Goal: Task Accomplishment & Management: Manage account settings

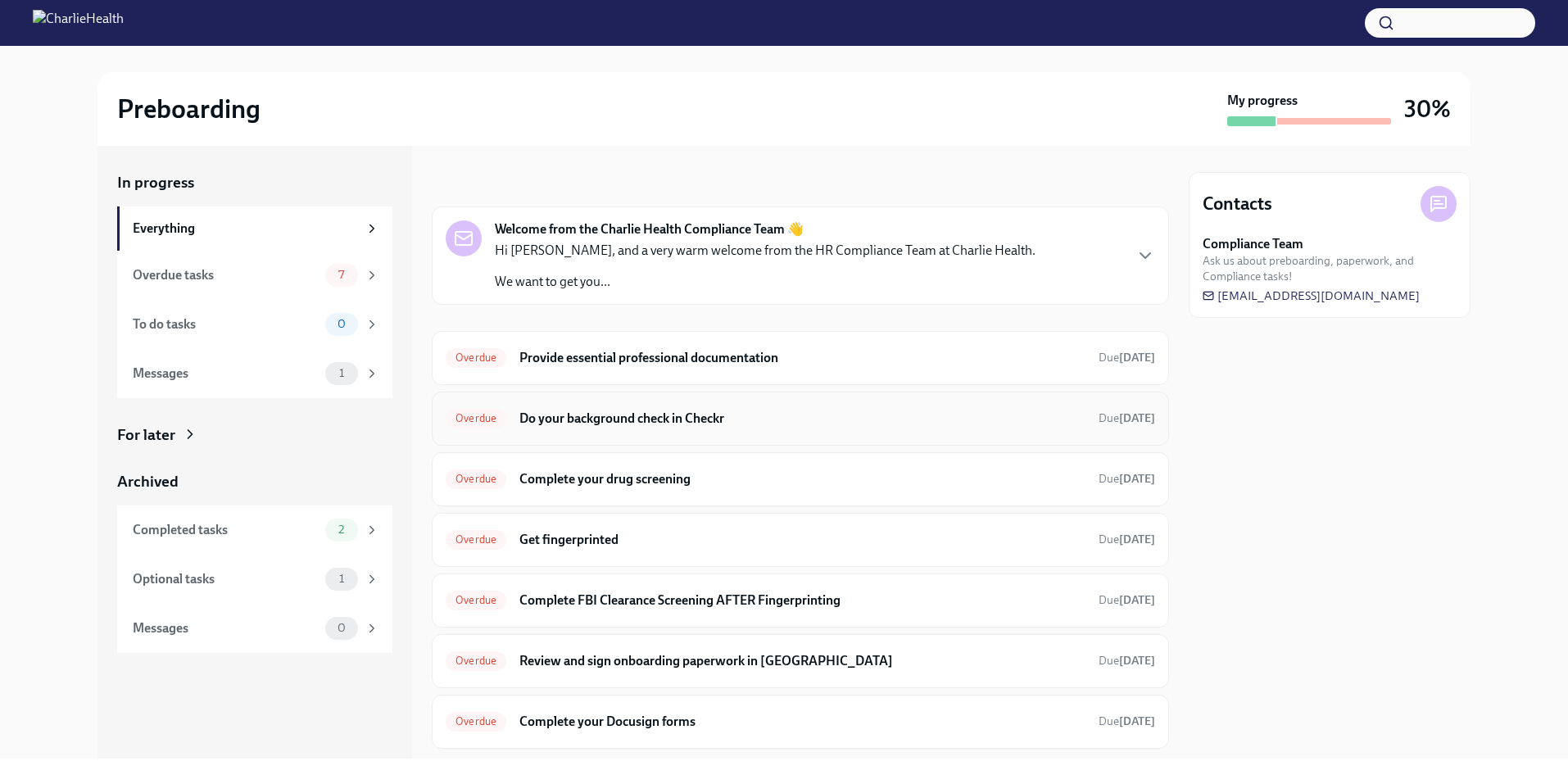
scroll to position [43, 0]
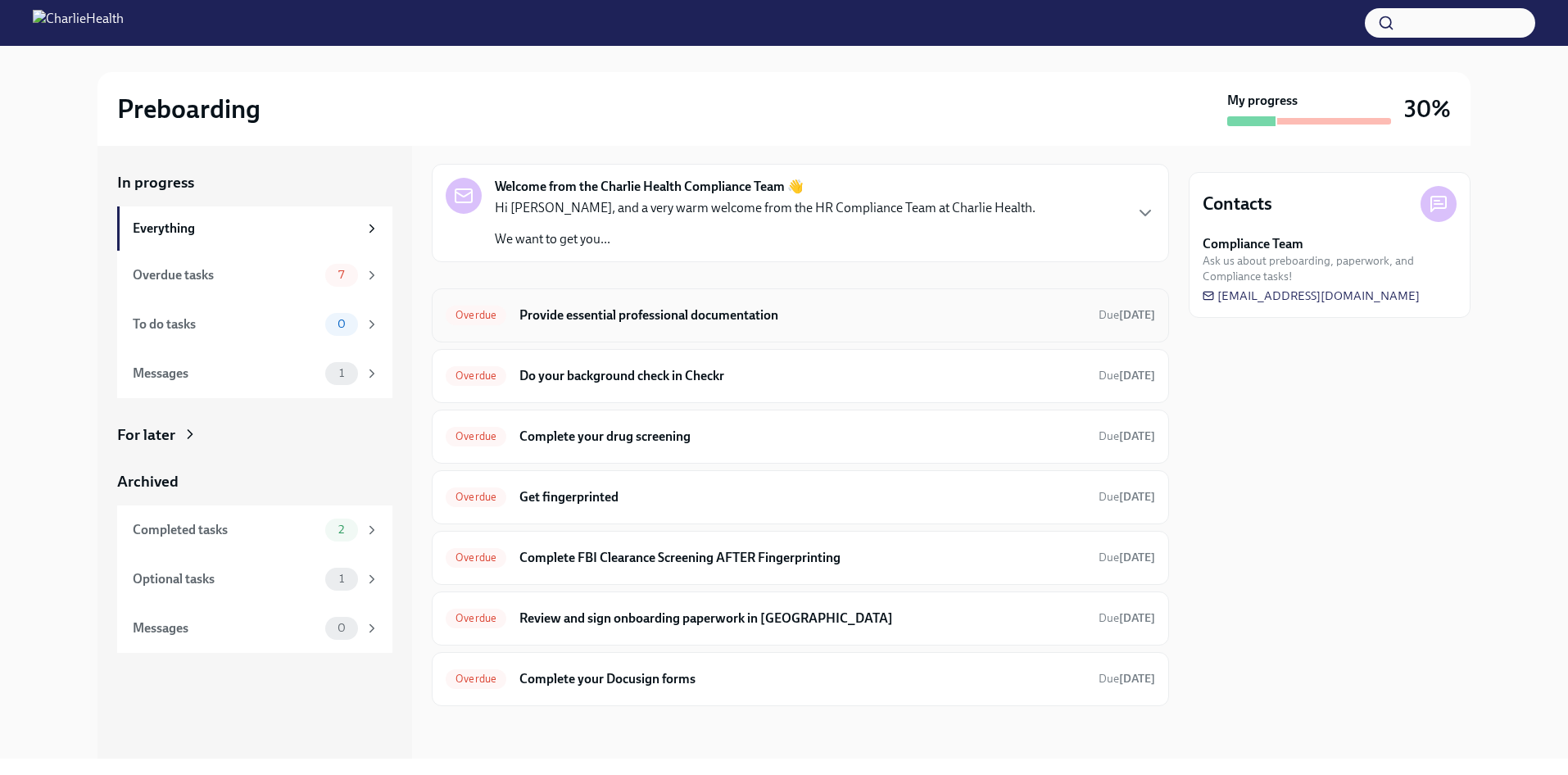
click at [836, 299] on div "Overdue Provide essential professional documentation Due Jul 24th" at bounding box center [801, 315] width 738 height 54
click at [752, 306] on h6 "Provide essential professional documentation" at bounding box center [802, 315] width 566 height 18
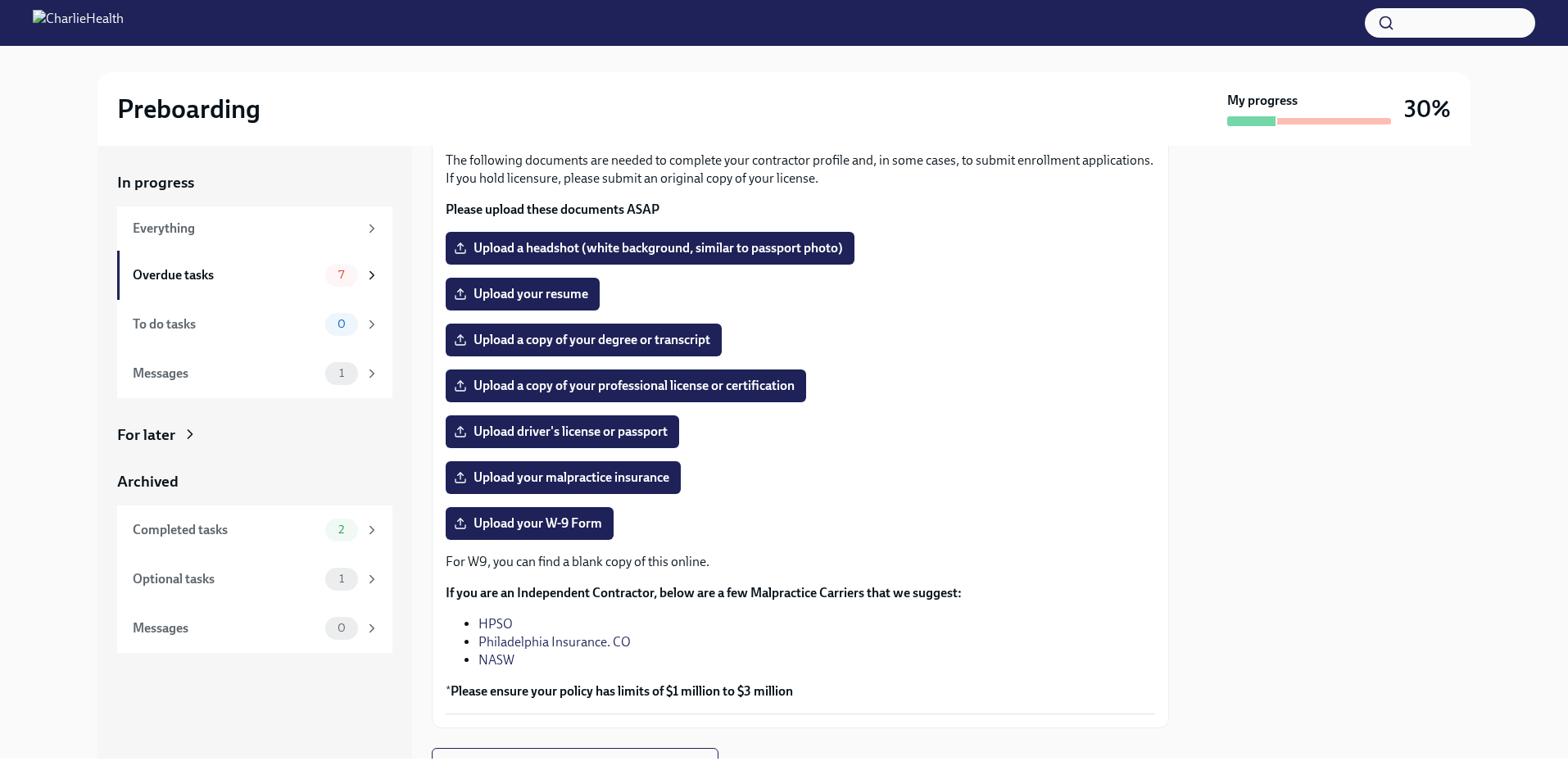
scroll to position [110, 0]
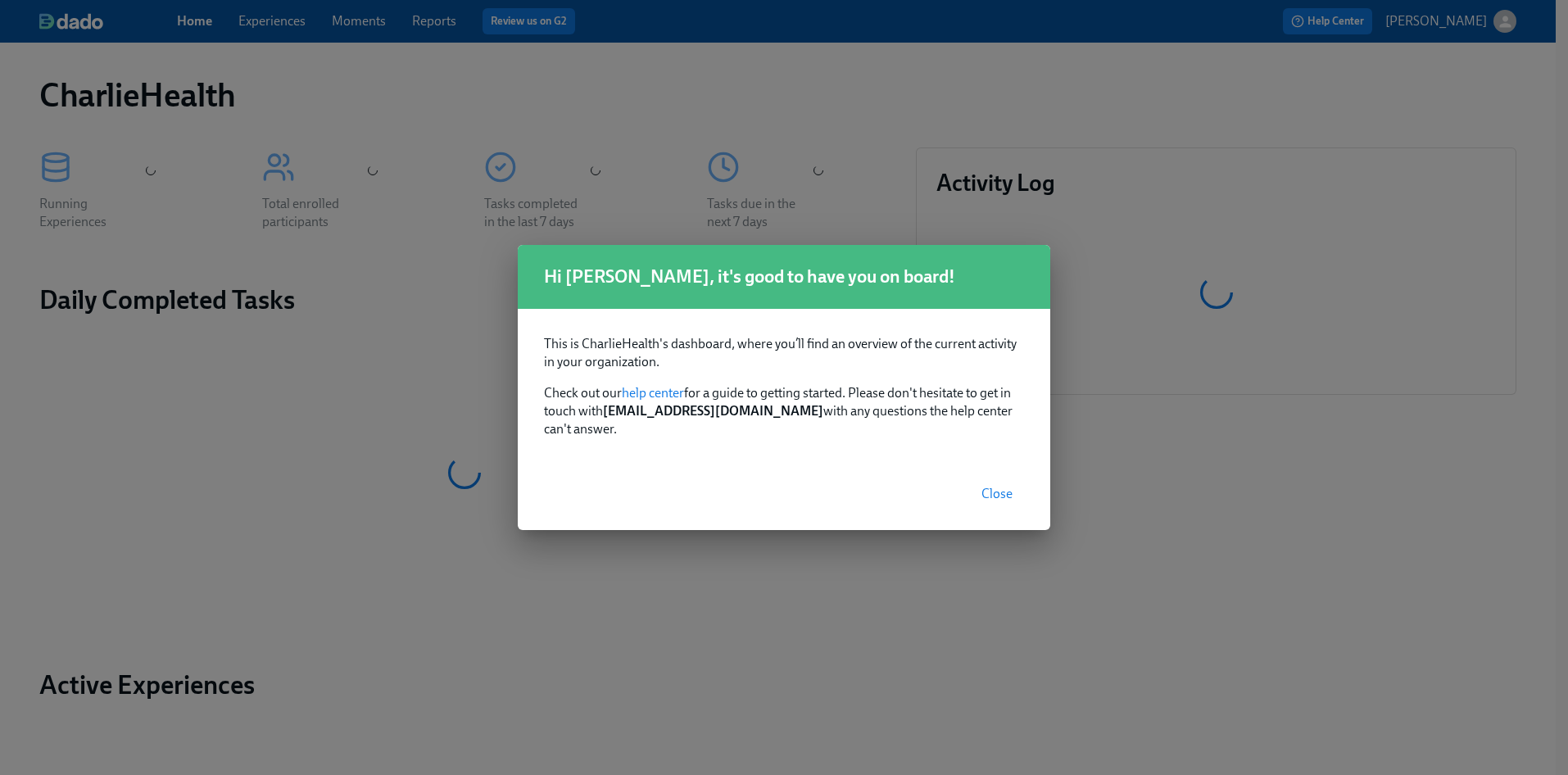
click at [991, 485] on span "Close" at bounding box center [997, 493] width 31 height 17
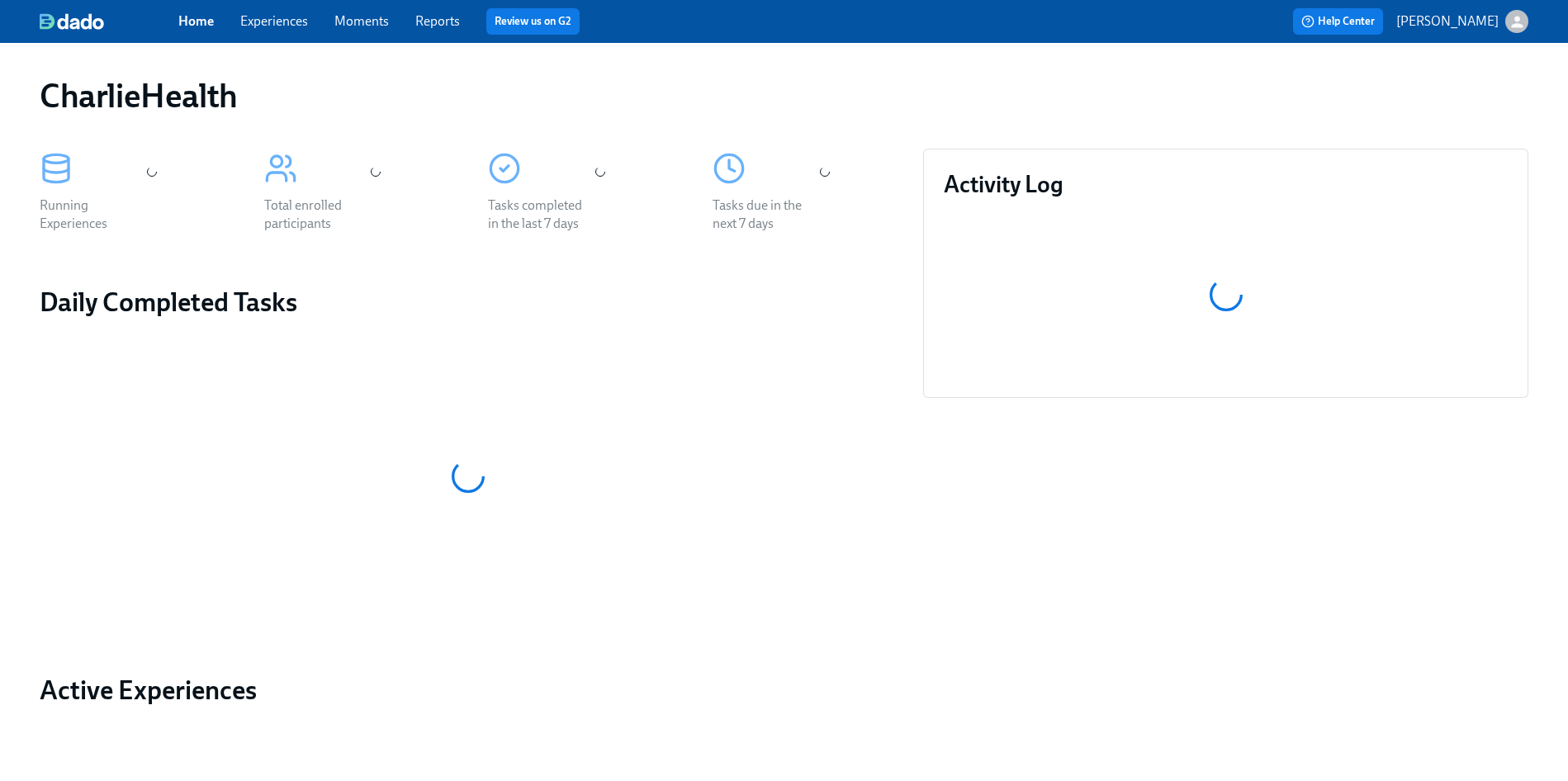
click at [258, 25] on link "Experiences" at bounding box center [274, 21] width 68 height 16
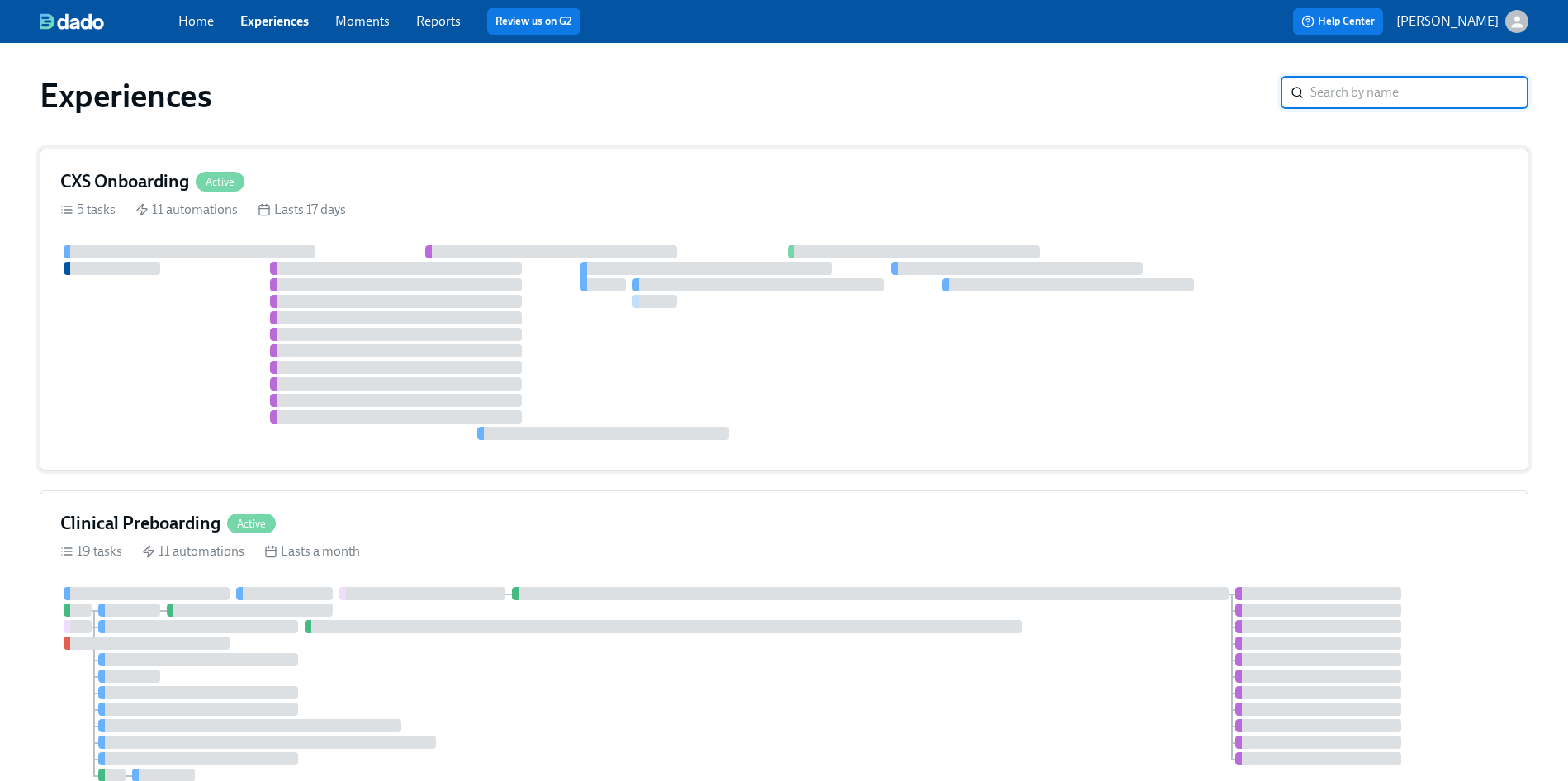
click at [718, 542] on div "19 tasks 11 automations Lasts a month" at bounding box center [783, 551] width 1447 height 18
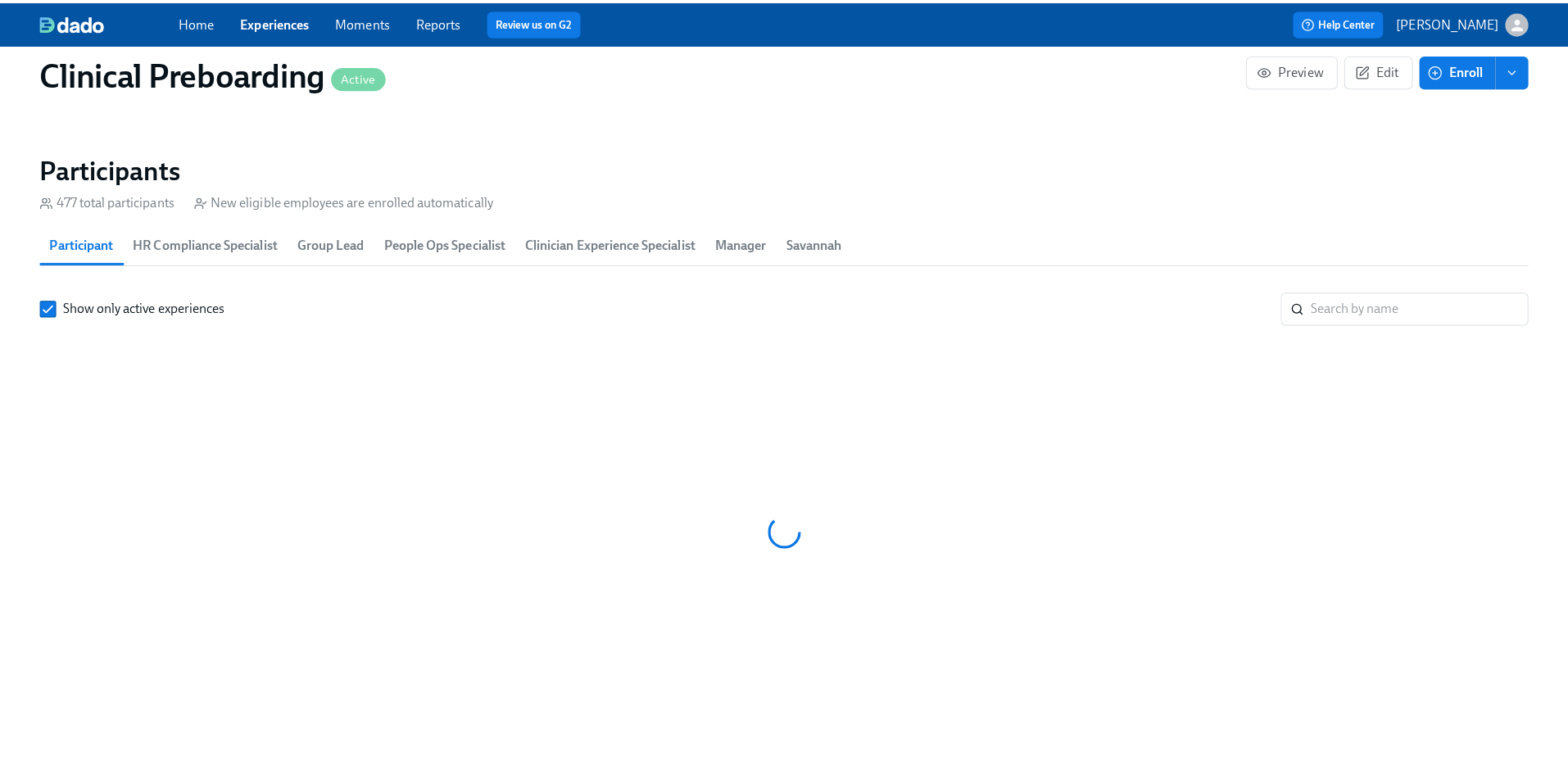
scroll to position [0, 17855]
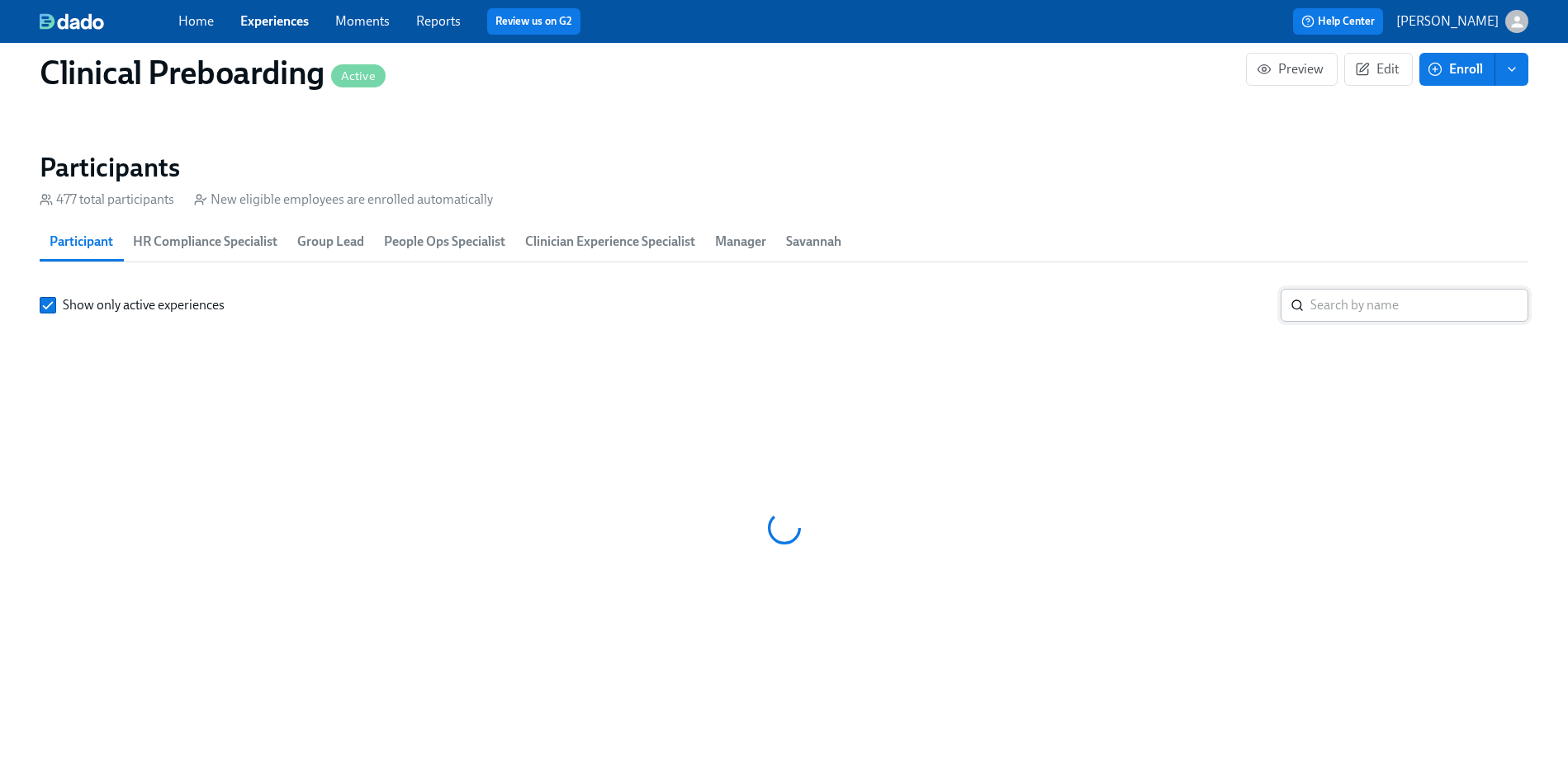
click at [1410, 291] on input "search" at bounding box center [1419, 305] width 218 height 33
click at [1403, 309] on input "search" at bounding box center [1419, 305] width 218 height 33
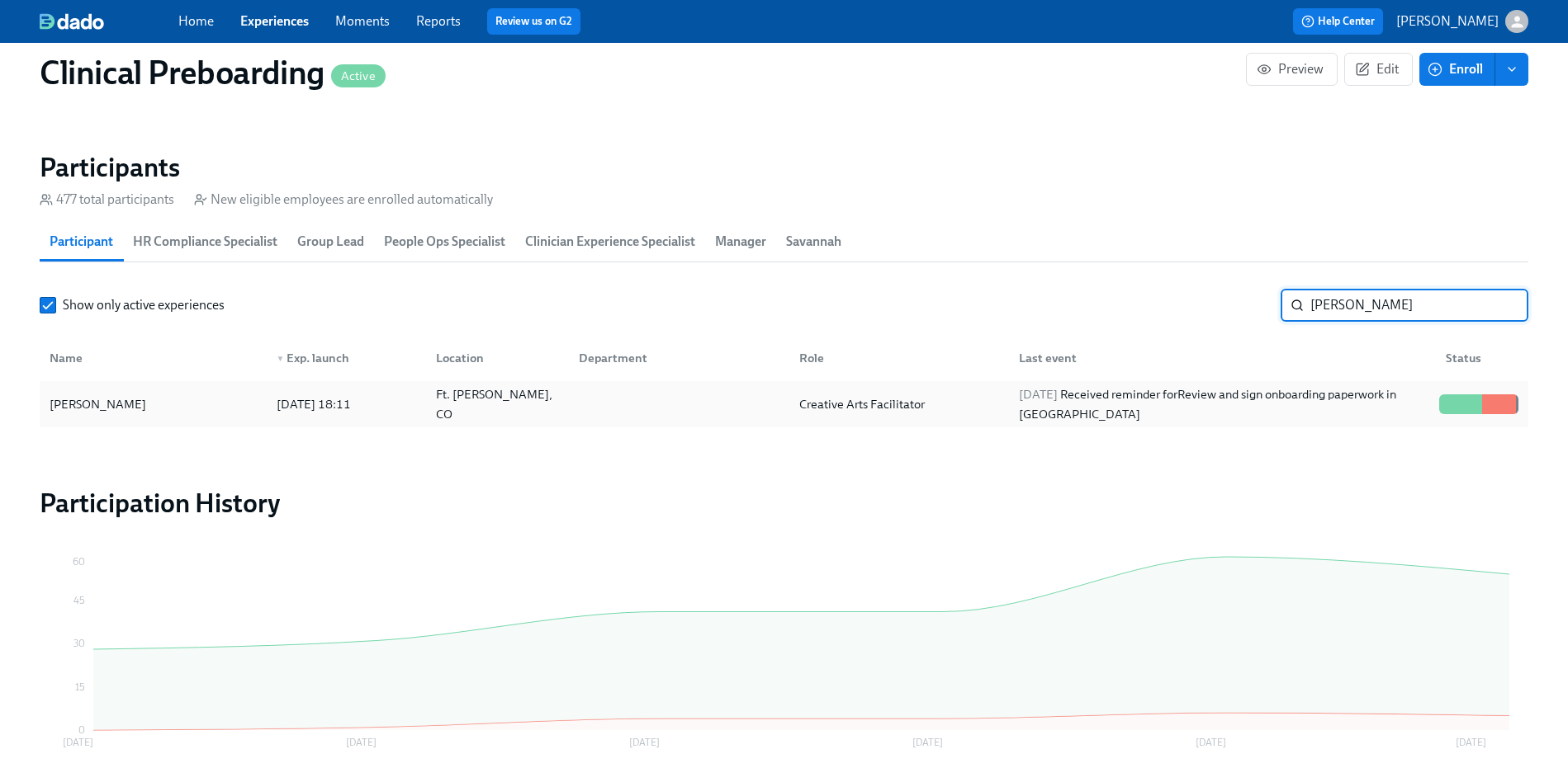
click at [117, 416] on div "Sadie Potter" at bounding box center [152, 403] width 220 height 33
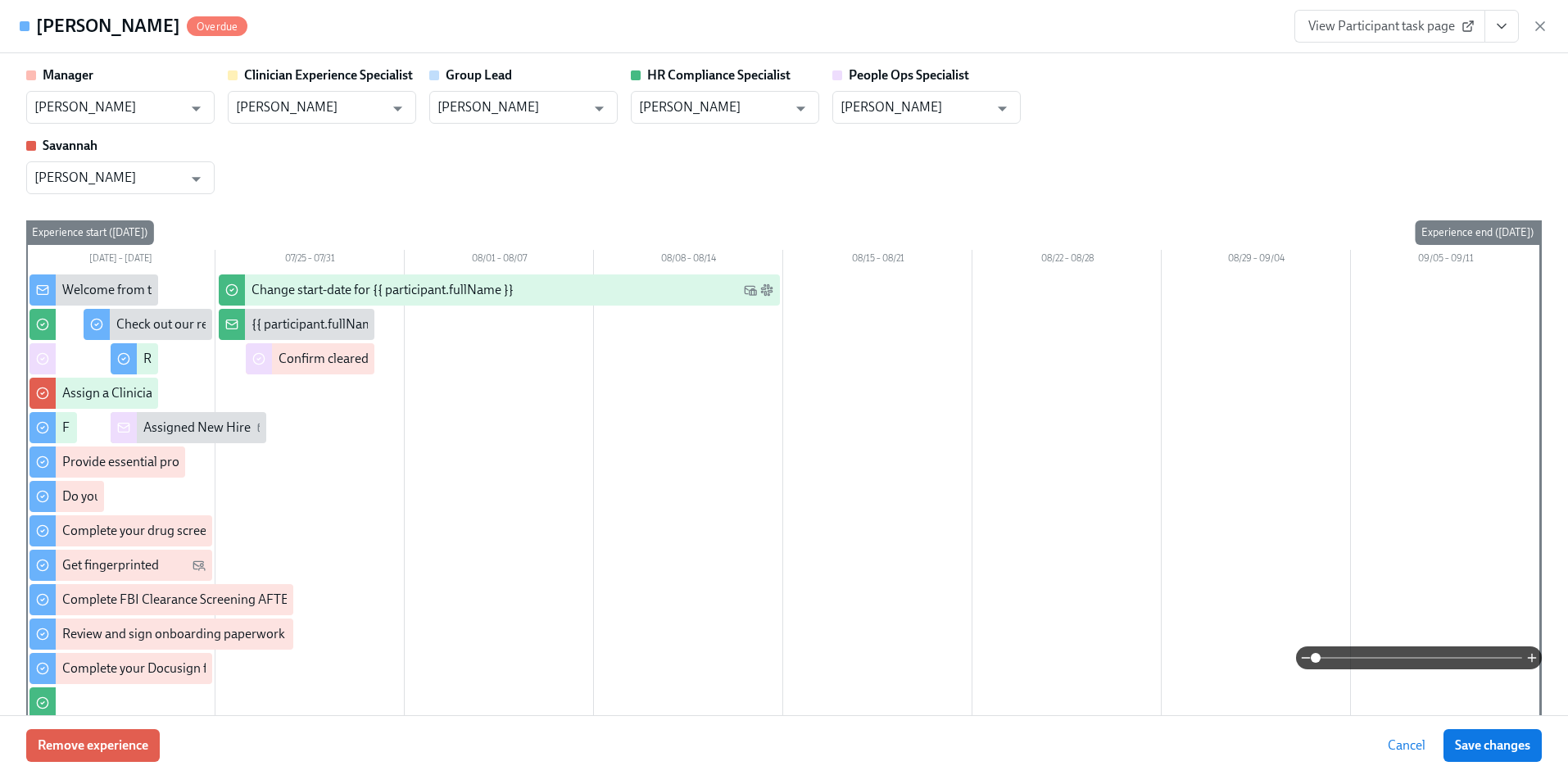
click at [1387, 27] on span "View Participant task page" at bounding box center [1389, 26] width 163 height 17
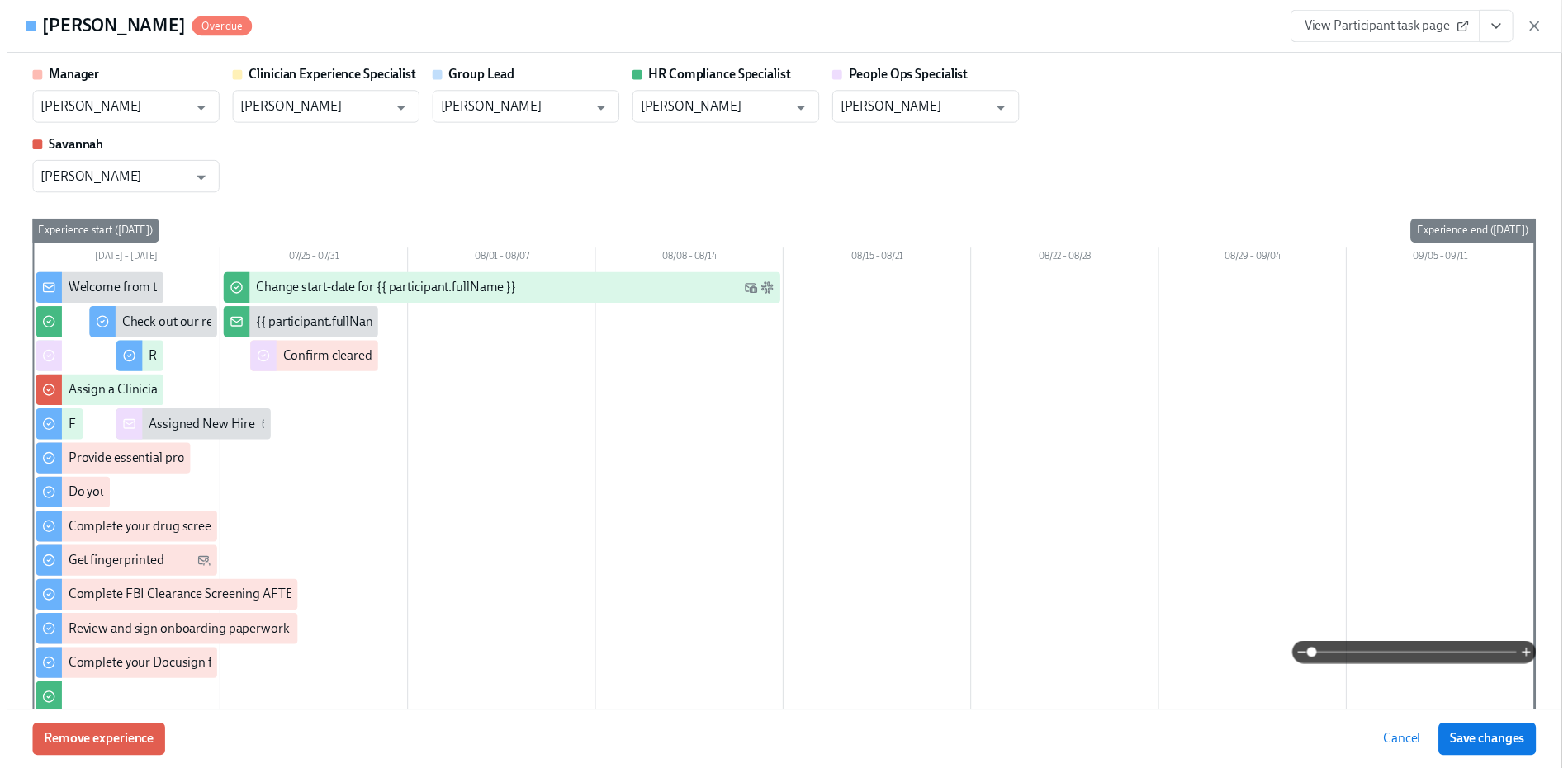
scroll to position [0, 18844]
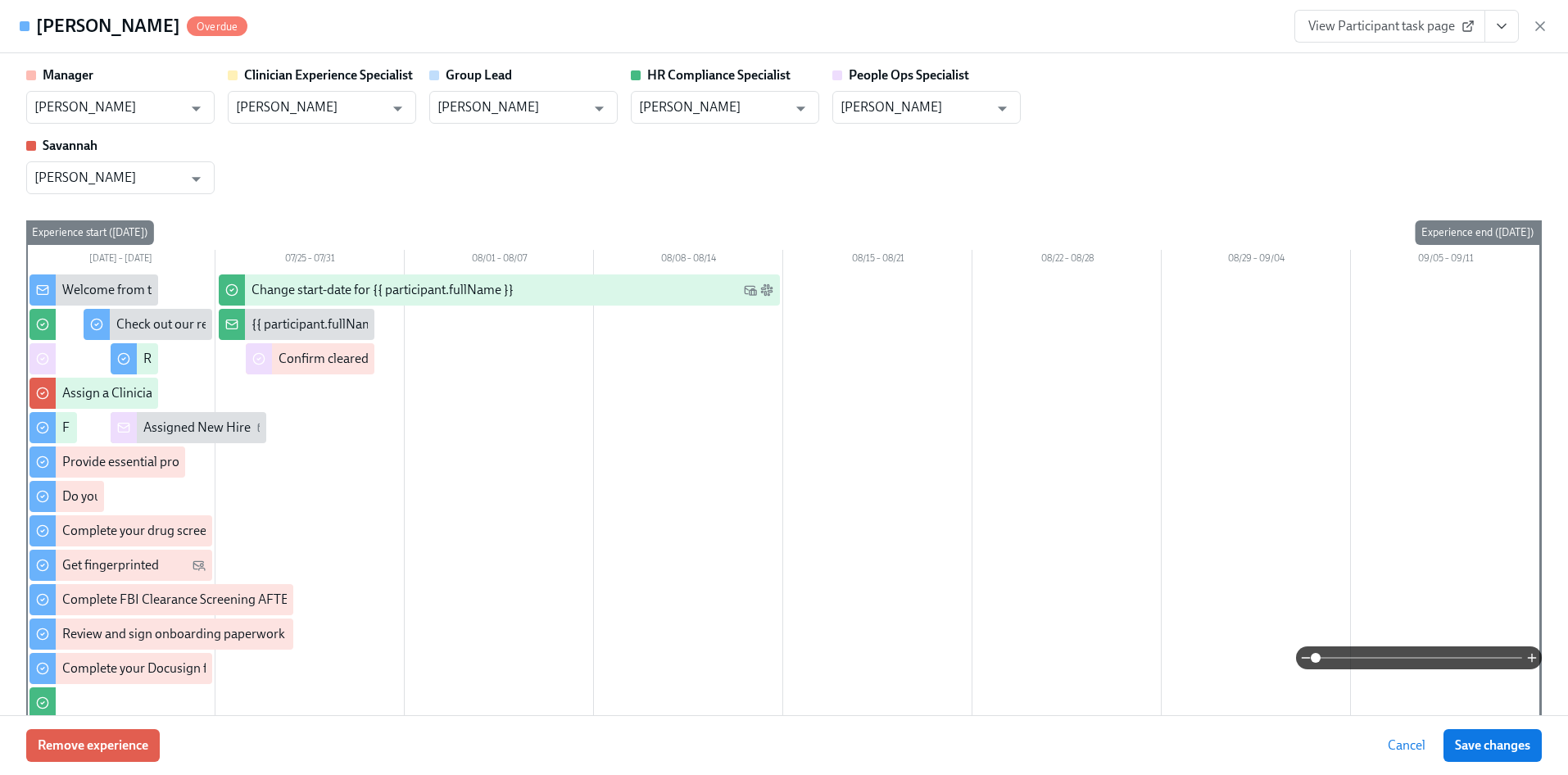
click at [1532, 33] on icon "button" at bounding box center [1539, 26] width 17 height 17
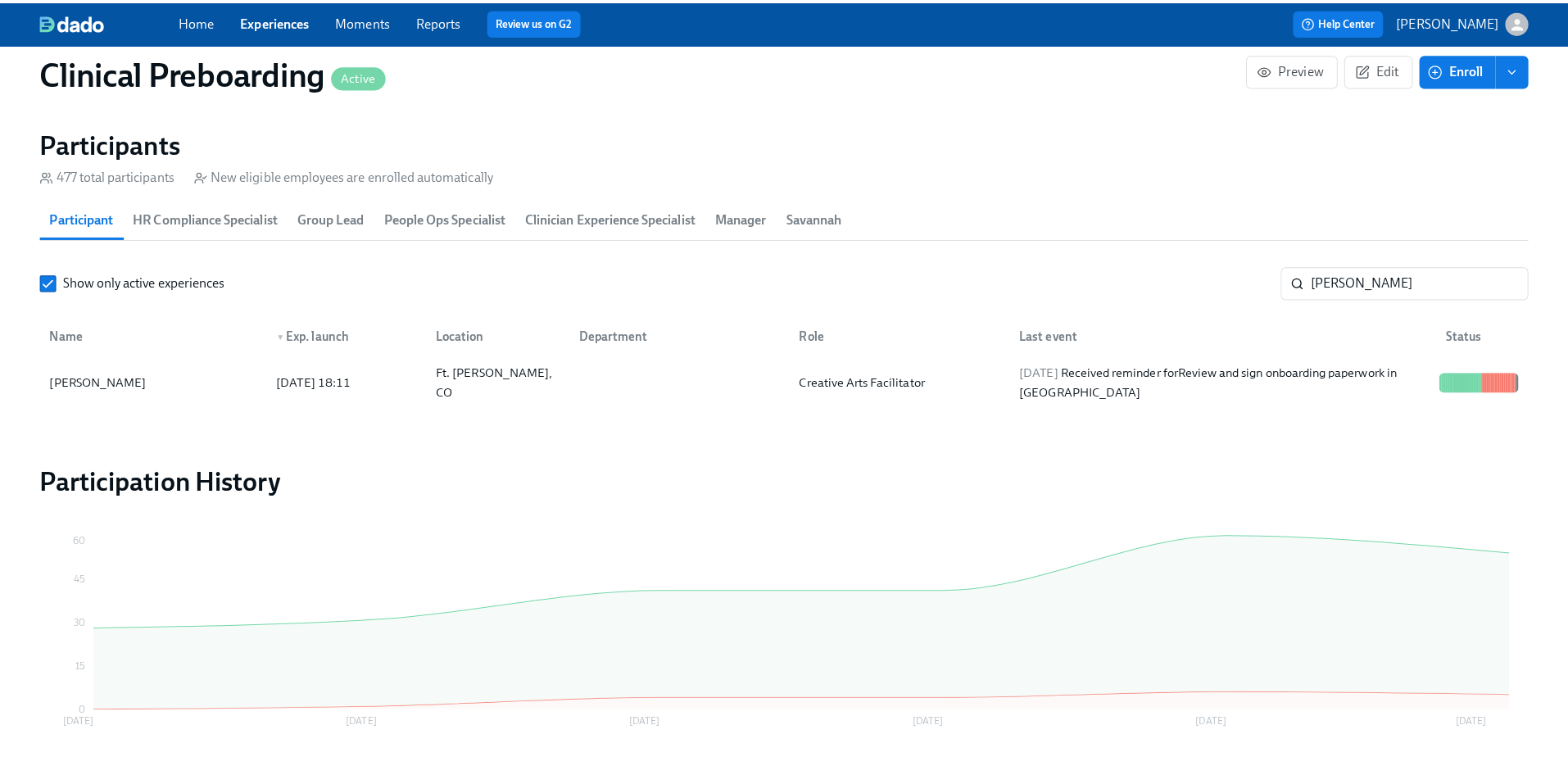
scroll to position [0, 18689]
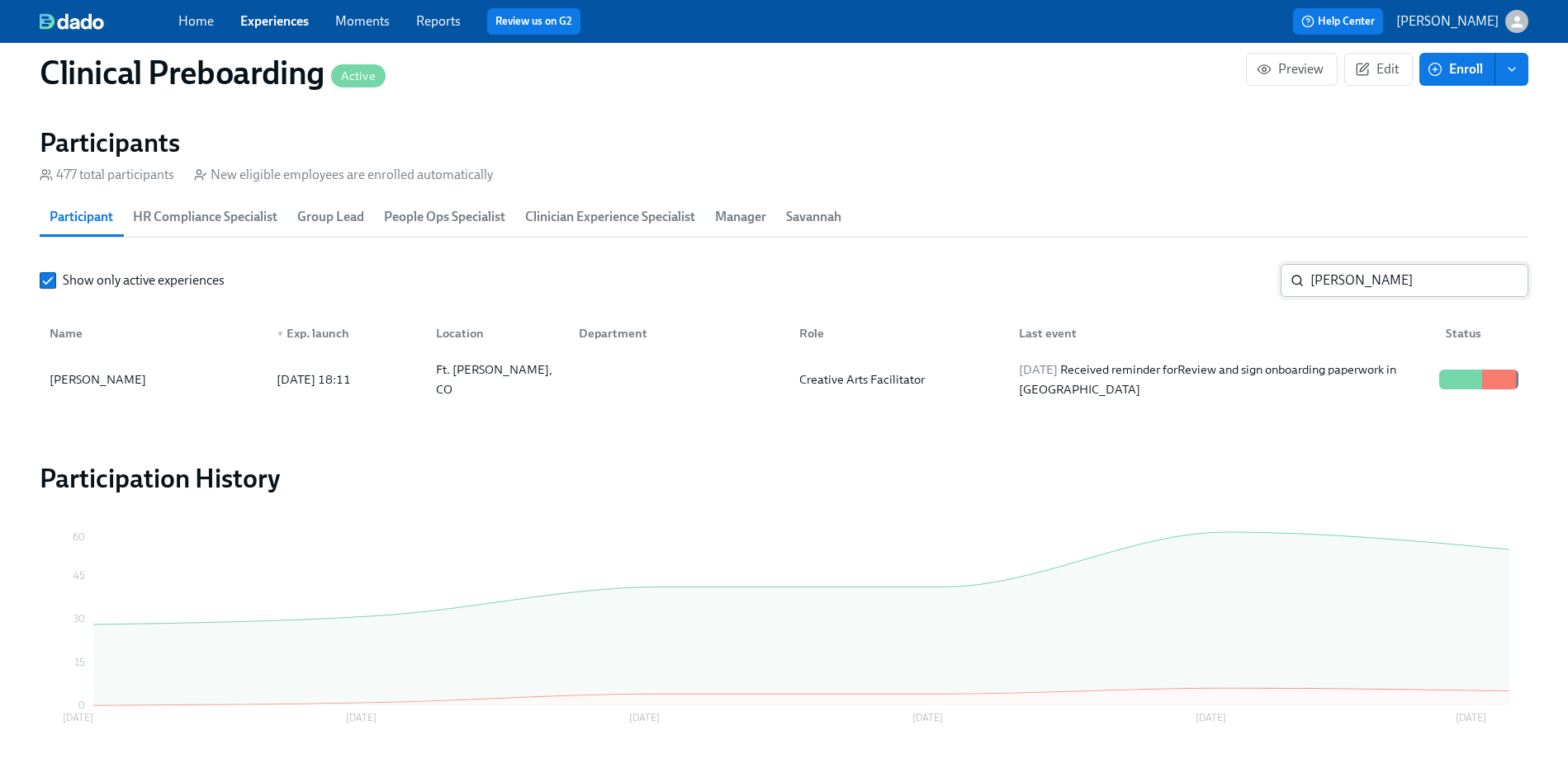
click at [1361, 291] on input "sadie potter" at bounding box center [1419, 280] width 218 height 33
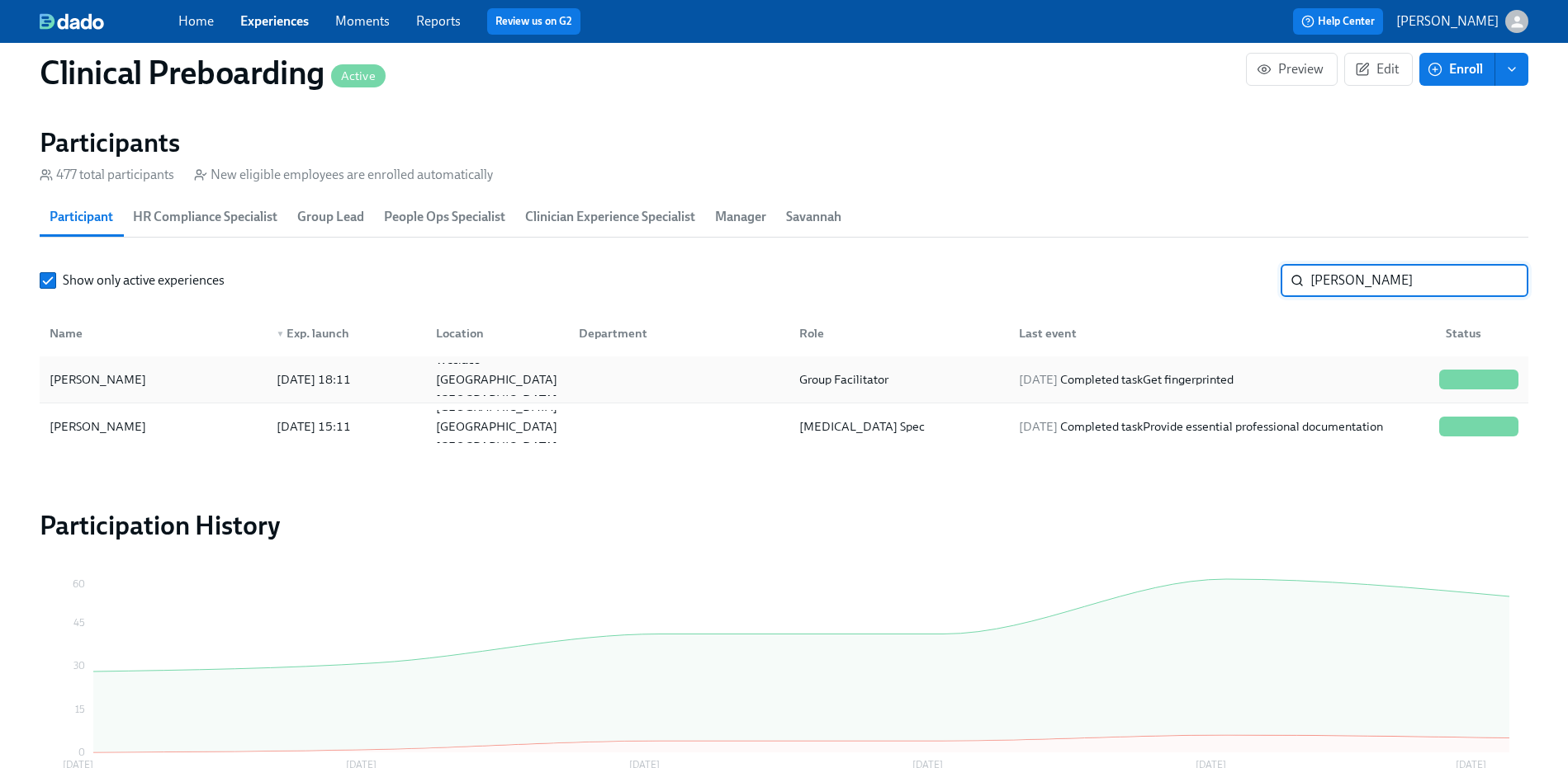
type input "lisa"
click at [183, 387] on div "[PERSON_NAME]" at bounding box center [152, 380] width 220 height 33
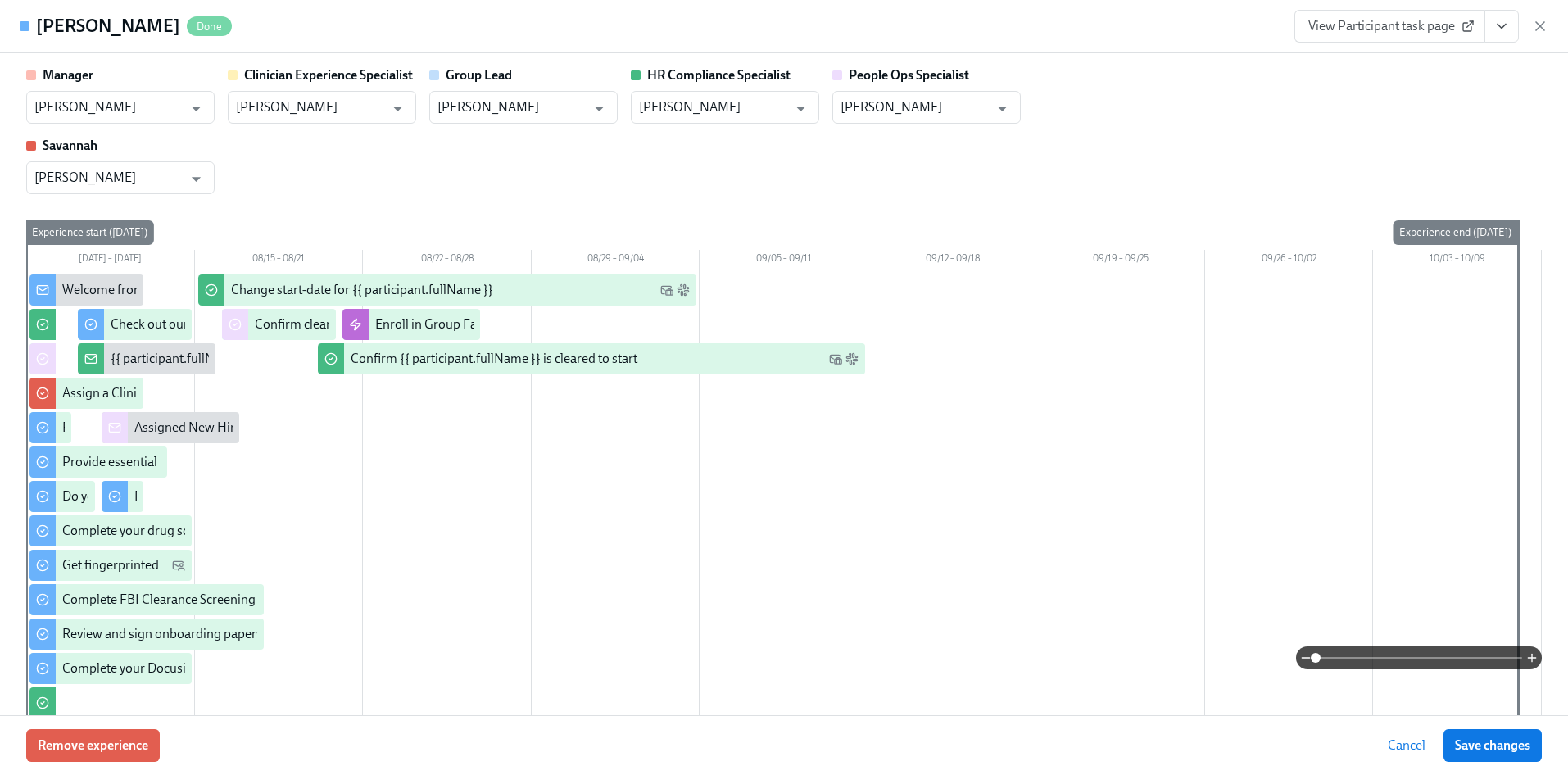
click at [1498, 35] on button "View task page" at bounding box center [1501, 26] width 35 height 33
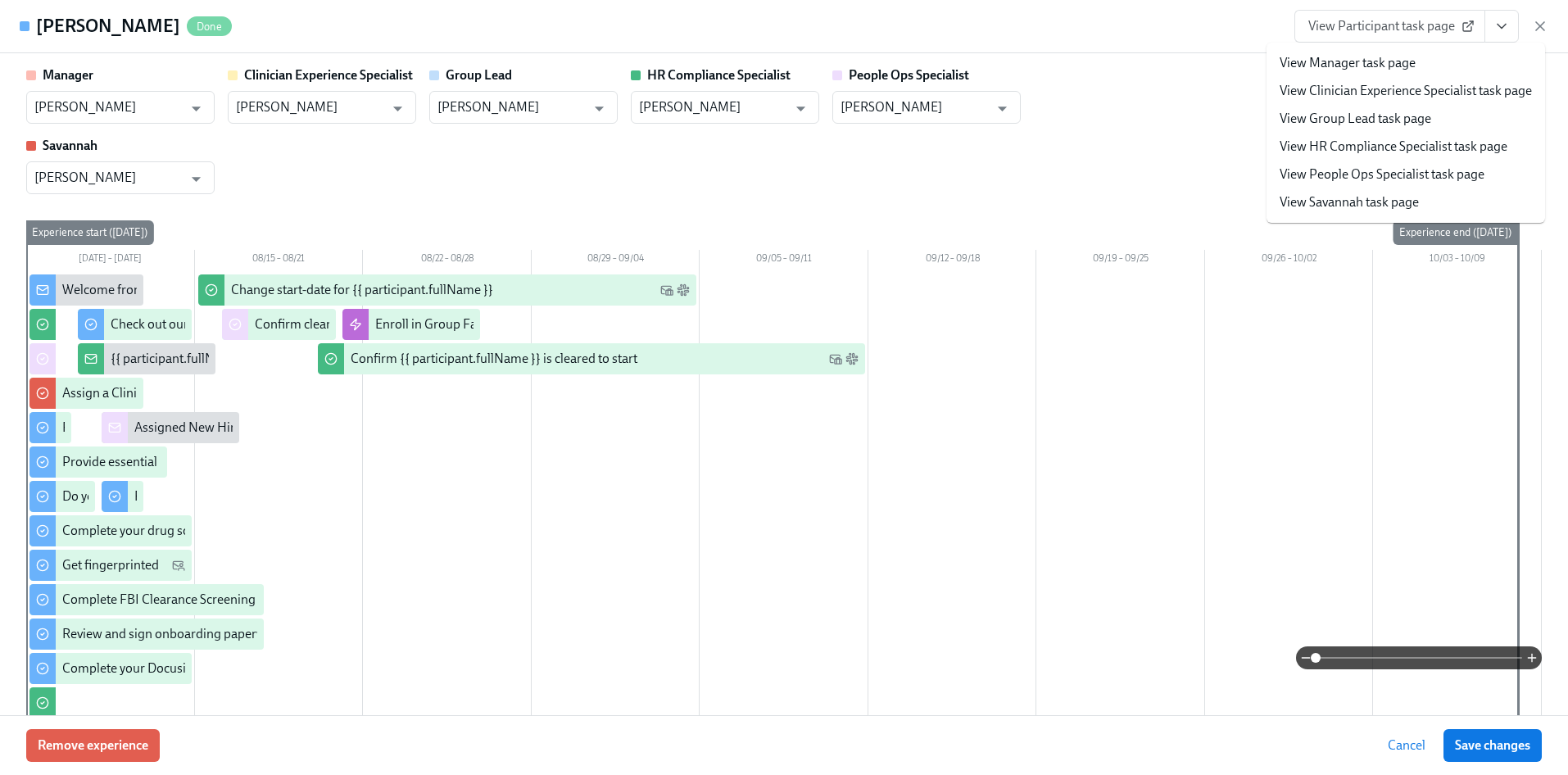
click at [1402, 138] on link "View HR Compliance Specialist task page" at bounding box center [1393, 146] width 227 height 18
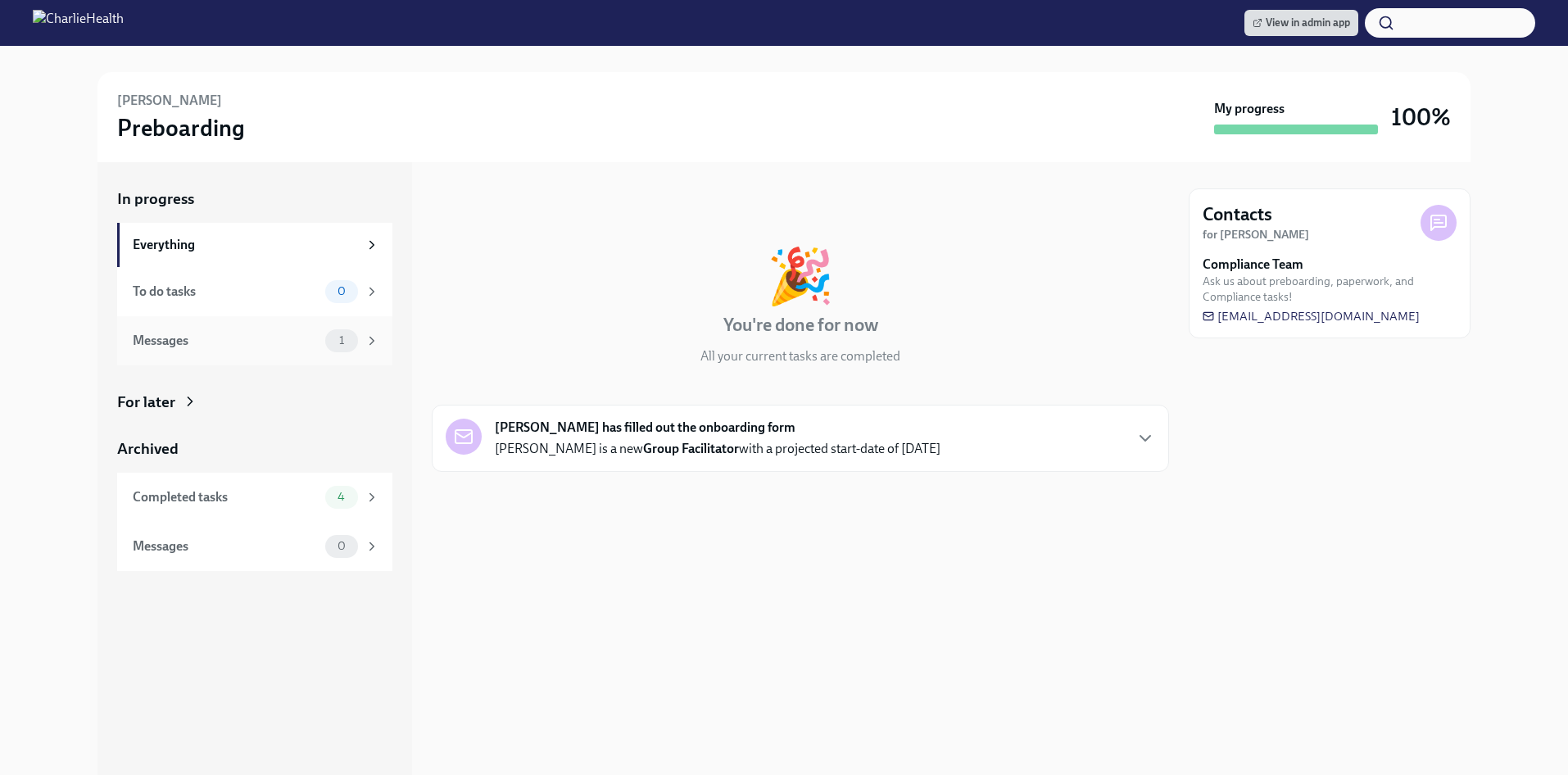
click at [367, 335] on icon at bounding box center [372, 340] width 15 height 15
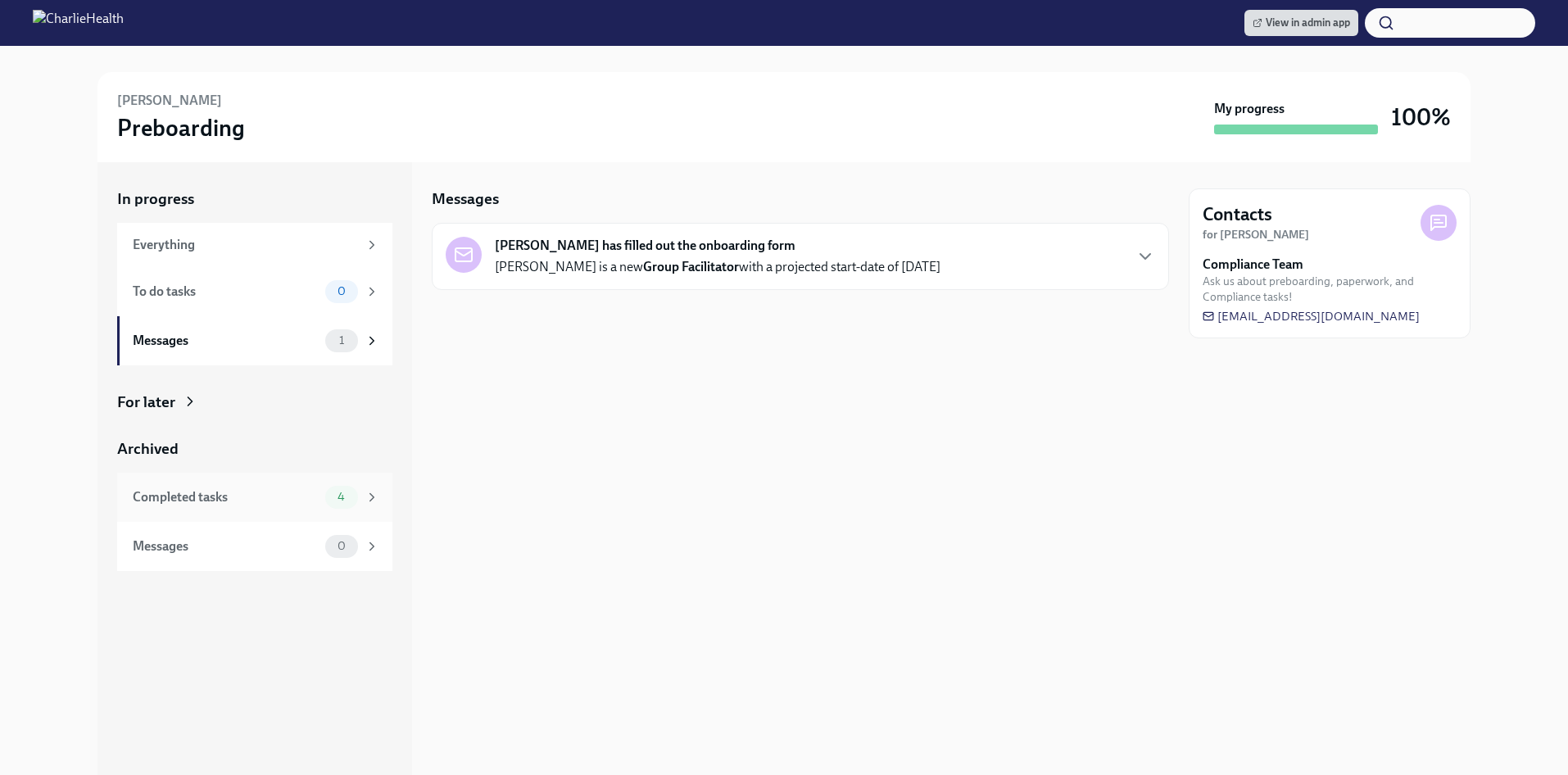
click at [257, 509] on div "Completed tasks 4" at bounding box center [254, 497] width 275 height 49
